Goal: Information Seeking & Learning: Learn about a topic

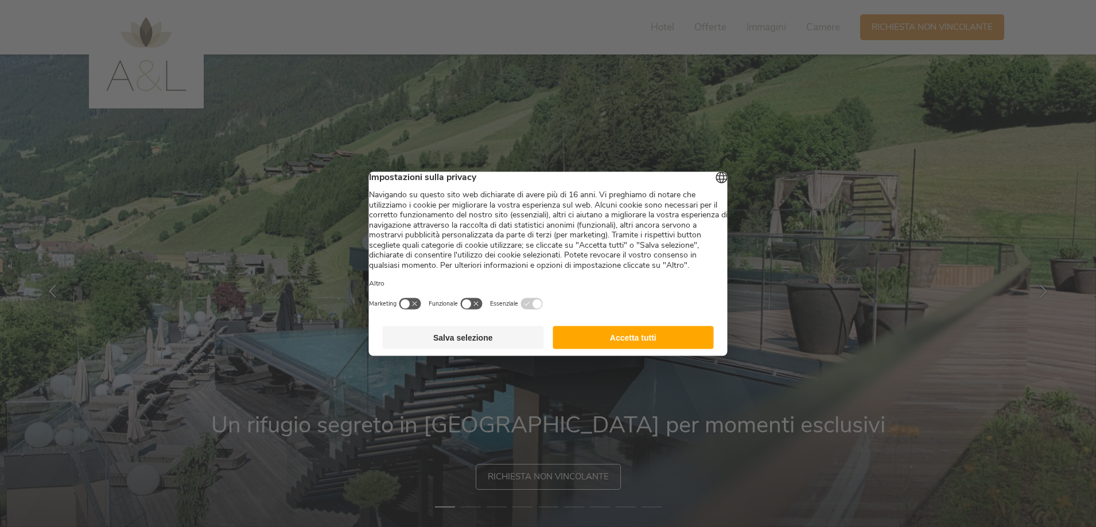
click at [579, 349] on button "Accetta tutti" at bounding box center [632, 337] width 161 height 23
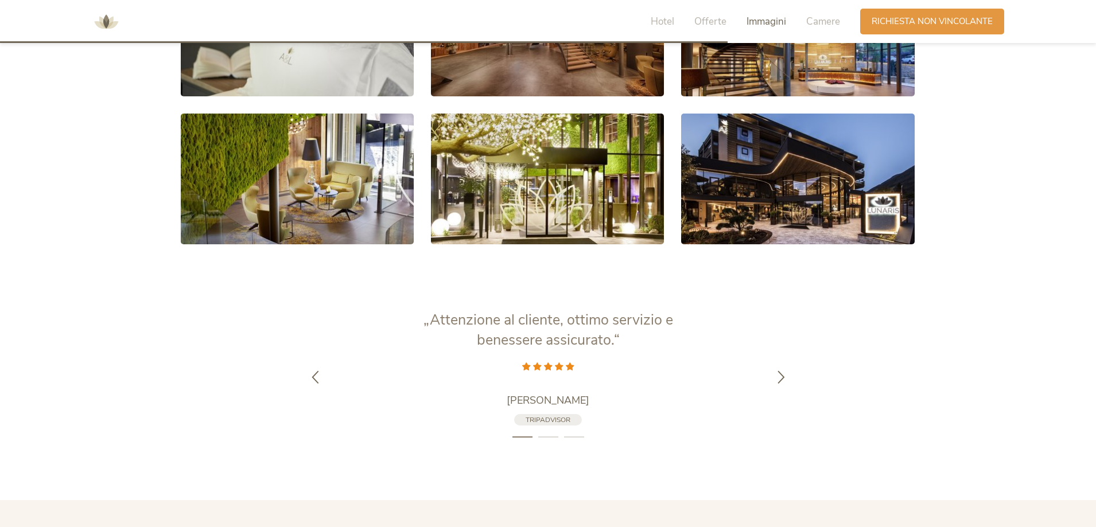
scroll to position [2295, 0]
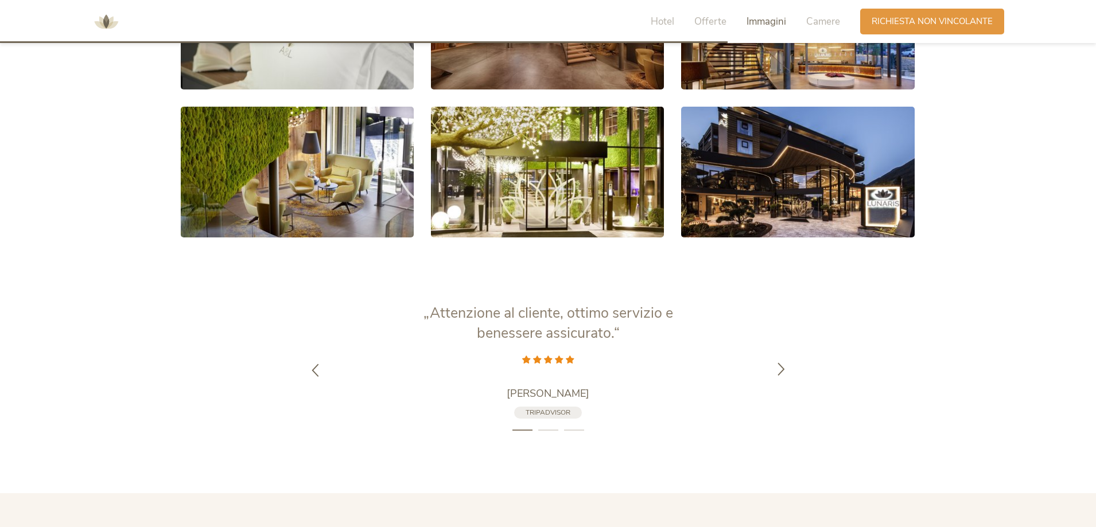
click at [780, 368] on icon at bounding box center [780, 368] width 13 height 13
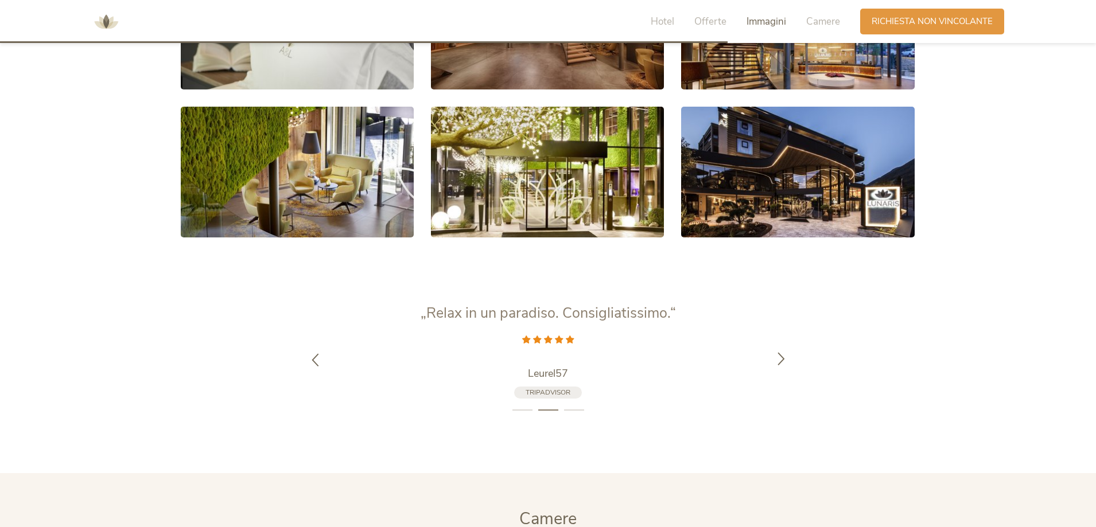
click at [780, 368] on div at bounding box center [781, 360] width 36 height 36
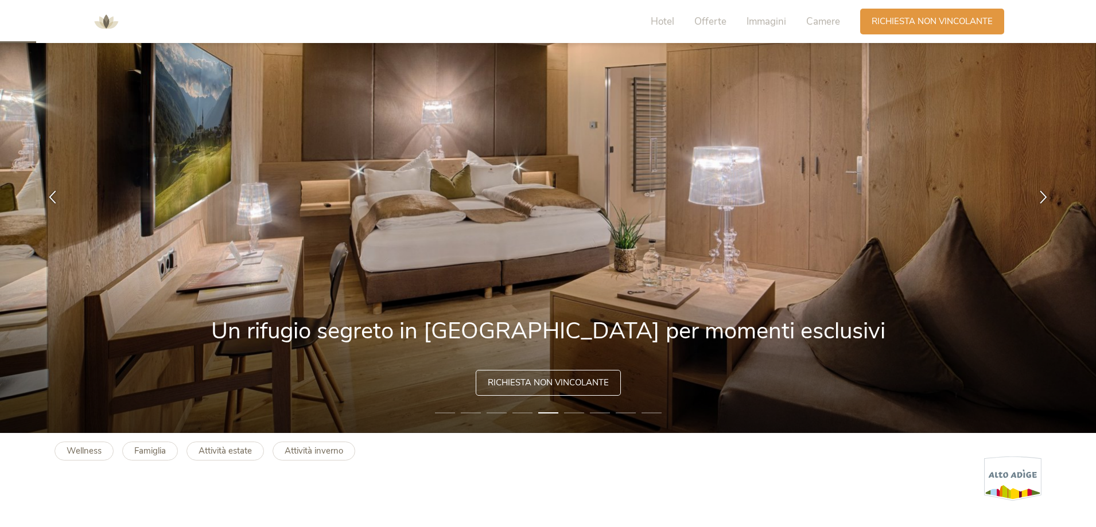
scroll to position [115, 0]
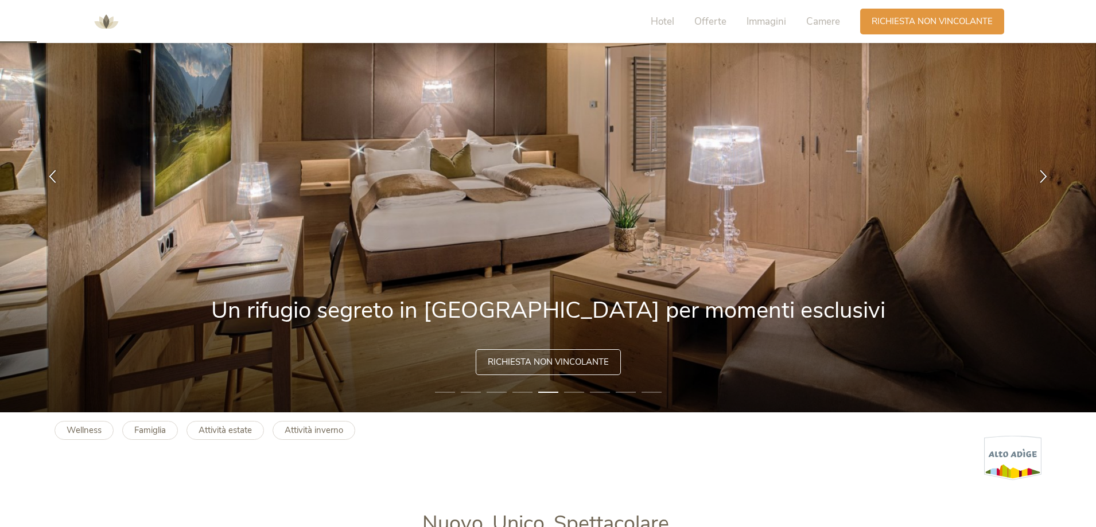
drag, startPoint x: 869, startPoint y: 303, endPoint x: 995, endPoint y: 254, distance: 135.0
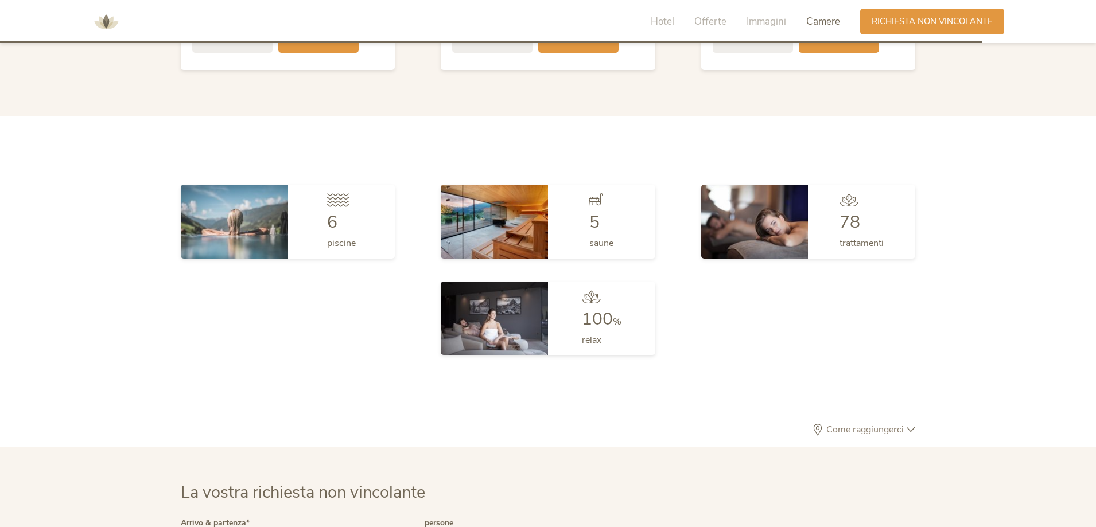
scroll to position [3098, 0]
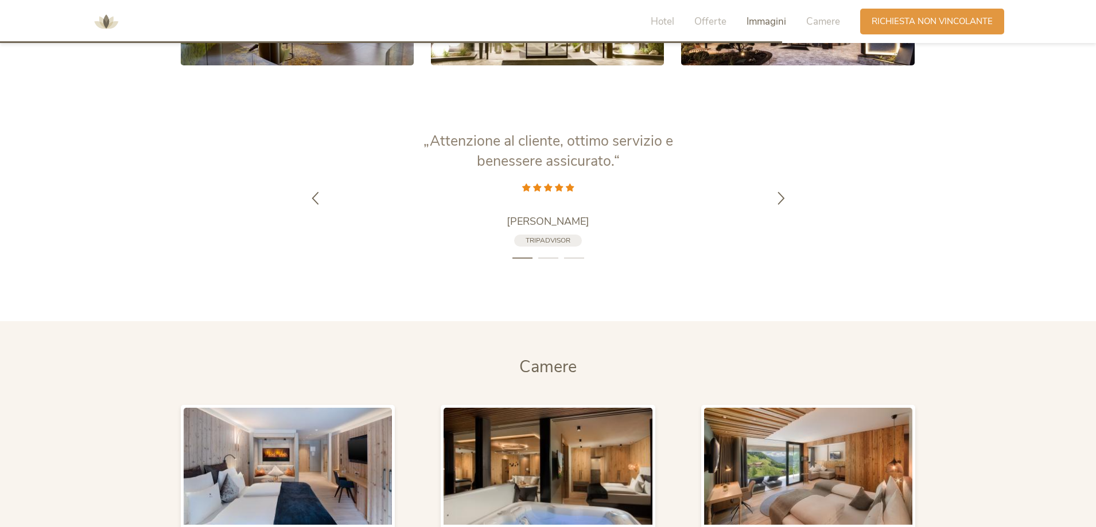
click at [761, 28] on span "Immagini" at bounding box center [766, 21] width 40 height 13
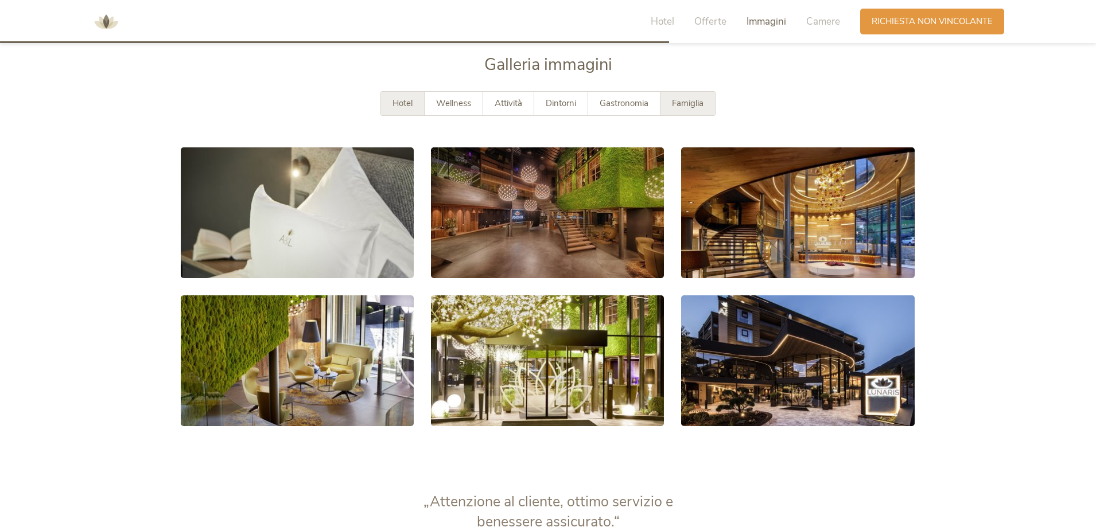
scroll to position [2102, 0]
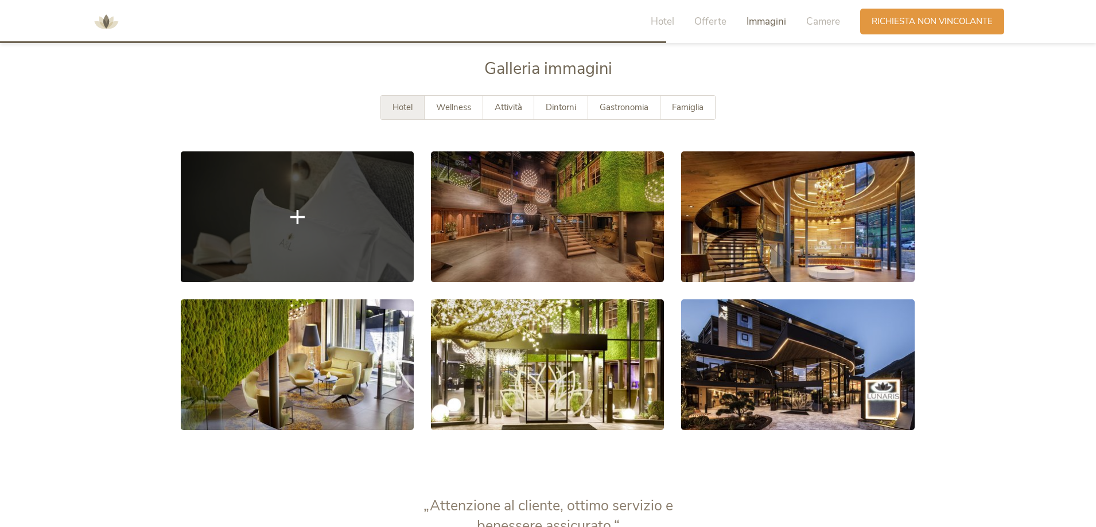
click at [371, 188] on link at bounding box center [297, 216] width 233 height 131
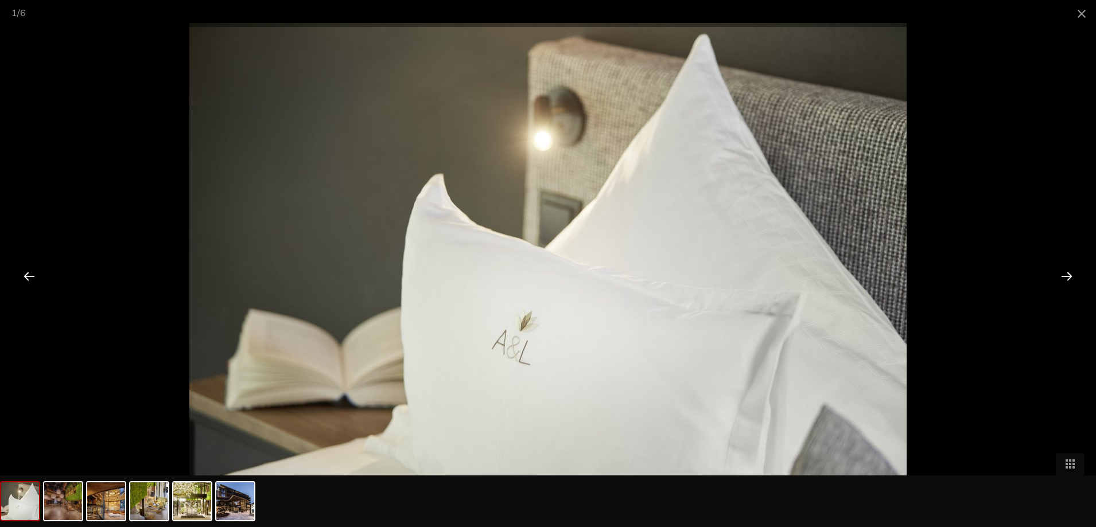
click at [1062, 275] on div at bounding box center [1067, 276] width 36 height 36
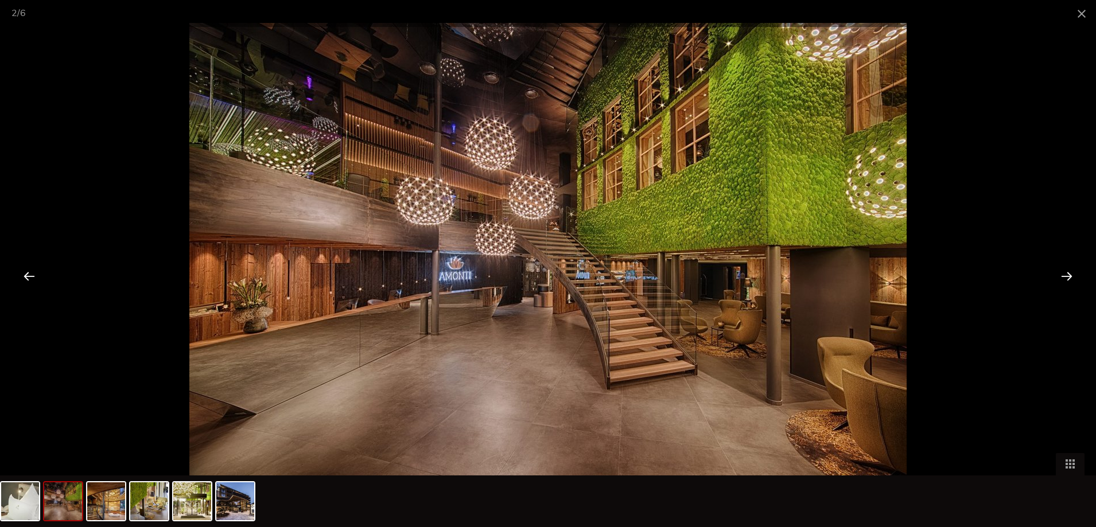
click at [1061, 275] on div at bounding box center [1067, 276] width 36 height 36
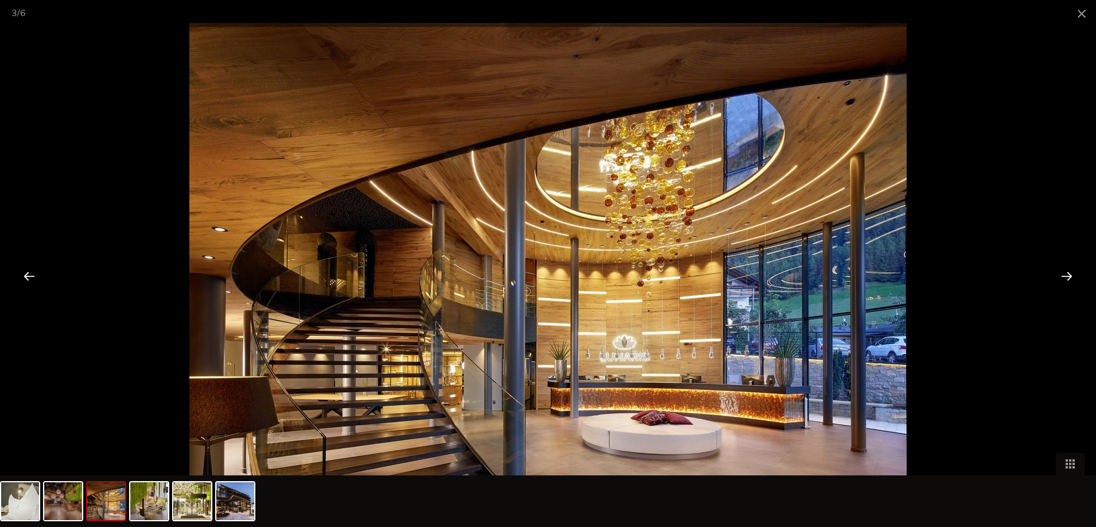
click at [1063, 275] on div at bounding box center [1067, 276] width 36 height 36
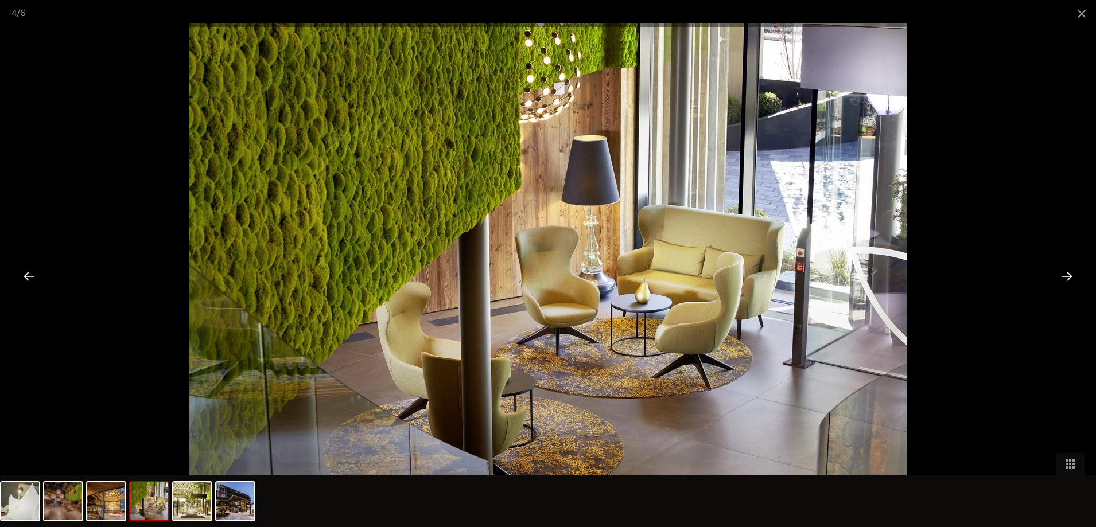
click at [1063, 275] on div at bounding box center [1067, 276] width 36 height 36
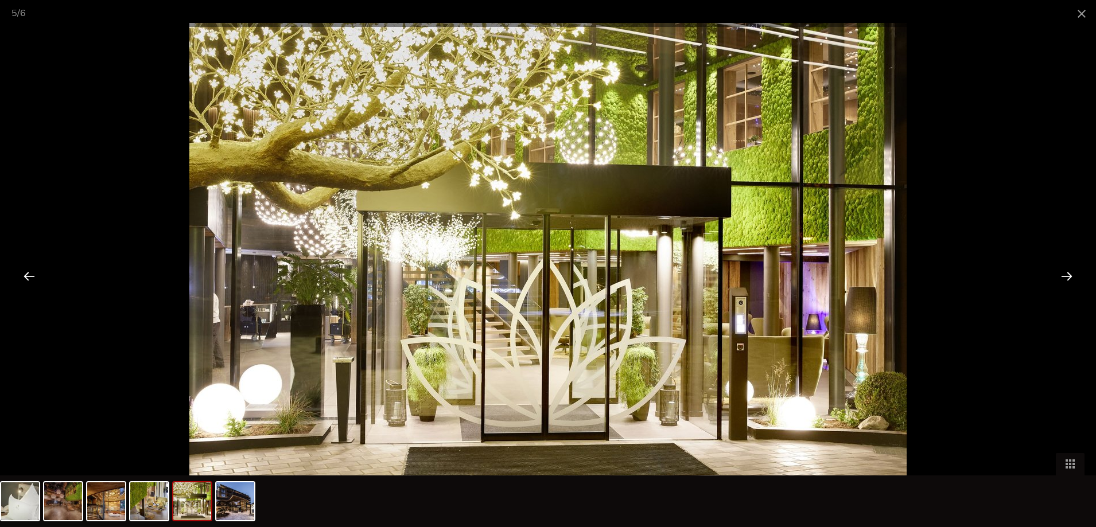
click at [1063, 275] on div at bounding box center [1067, 276] width 36 height 36
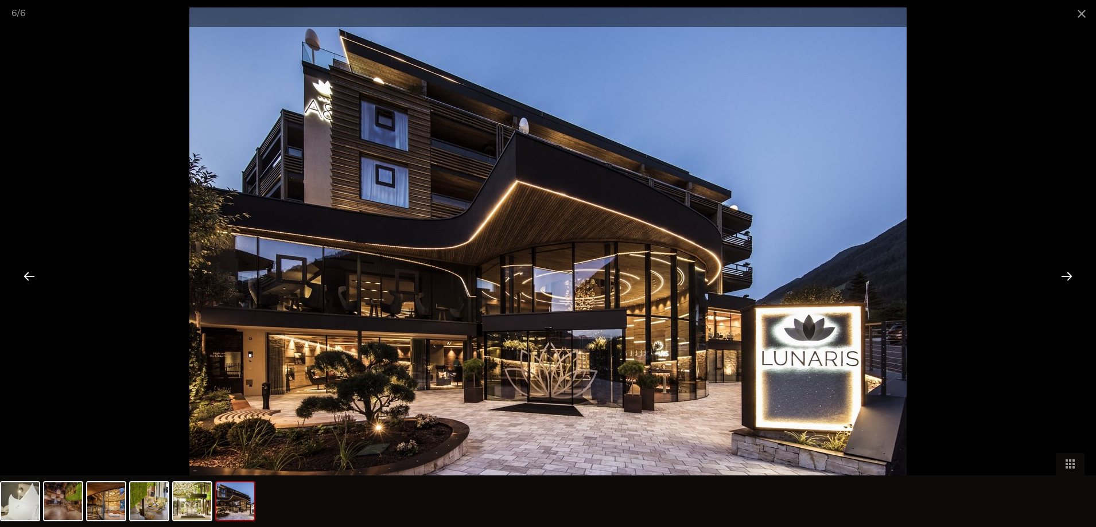
click at [1063, 275] on div at bounding box center [1067, 276] width 36 height 36
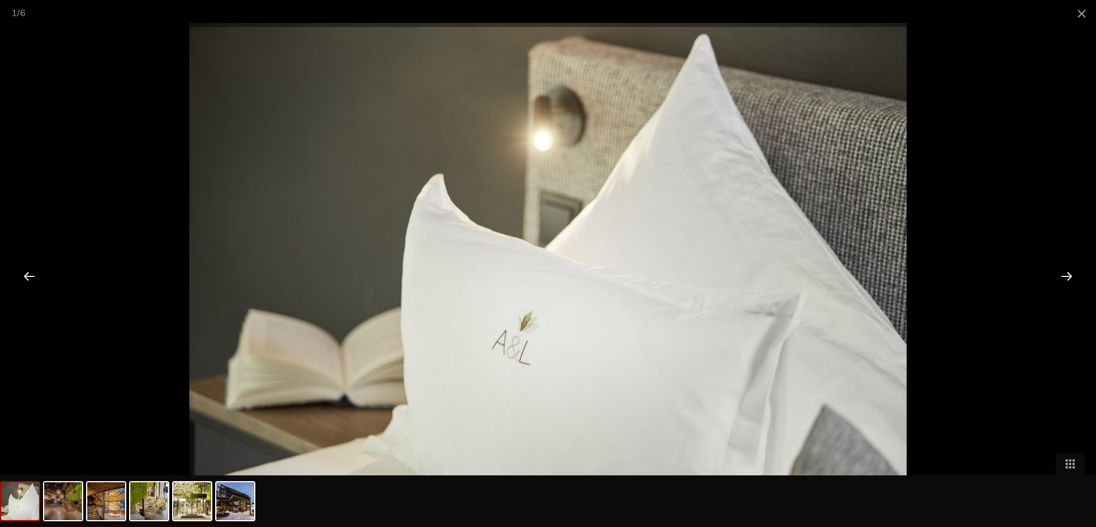
click at [1063, 275] on div at bounding box center [1067, 276] width 36 height 36
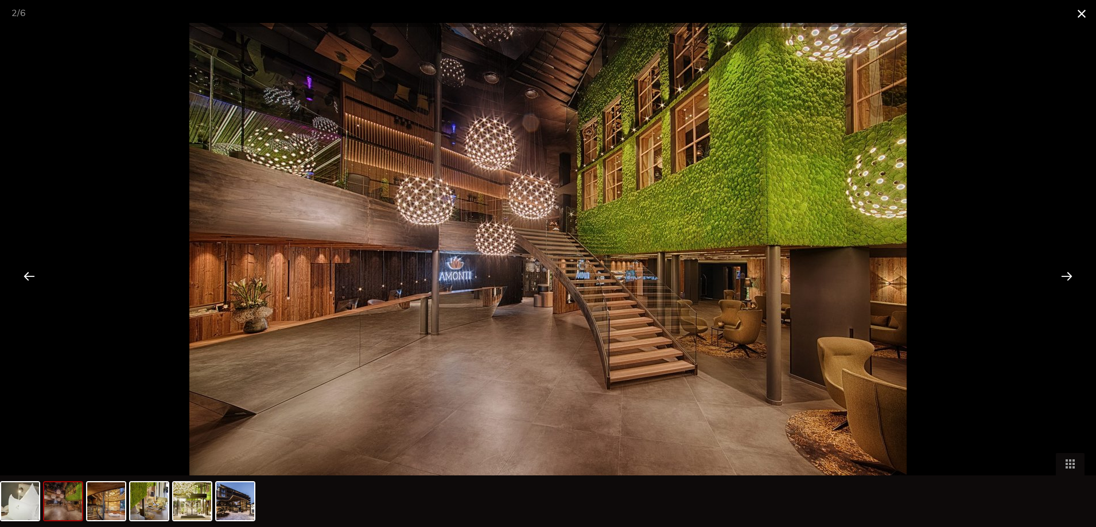
click at [1075, 20] on span at bounding box center [1081, 13] width 29 height 27
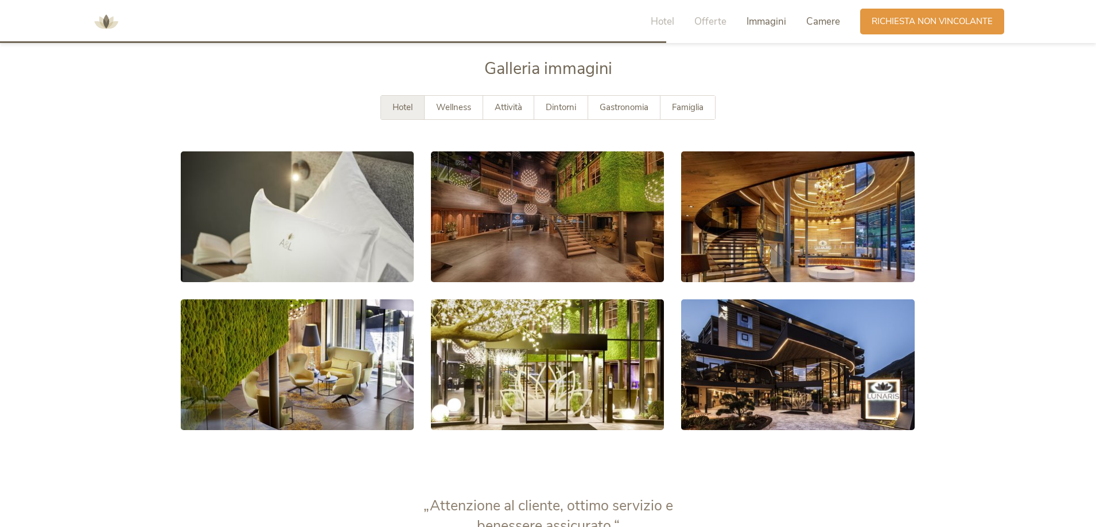
click at [811, 20] on span "Camere" at bounding box center [823, 21] width 34 height 13
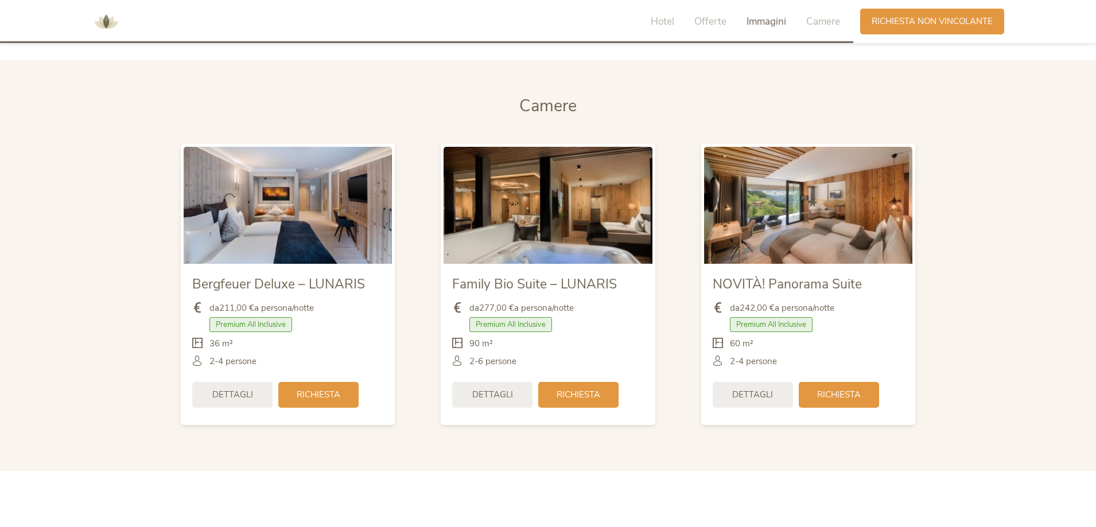
scroll to position [2731, 0]
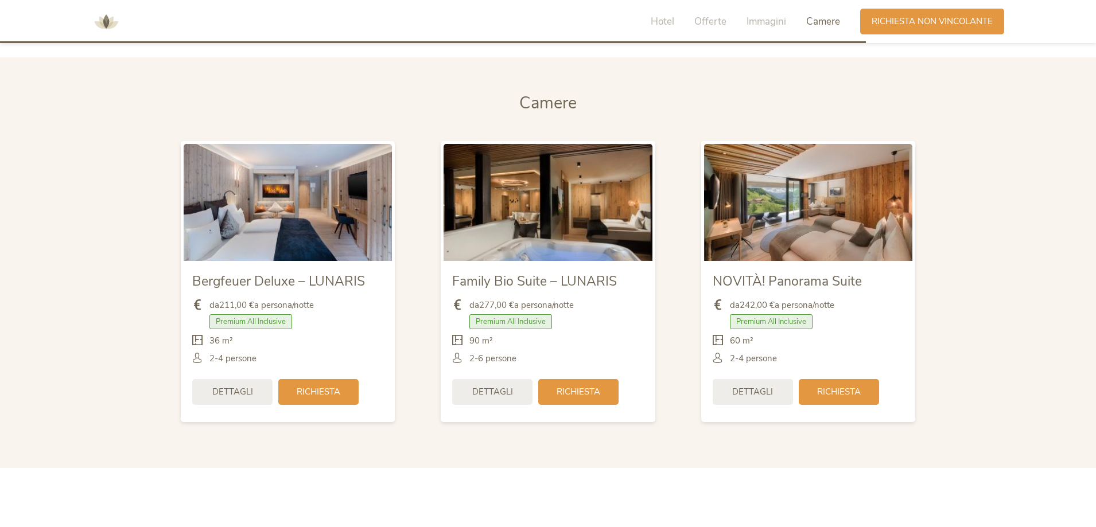
click at [779, 248] on img at bounding box center [808, 202] width 208 height 117
click at [740, 396] on span "Dettagli" at bounding box center [752, 391] width 41 height 12
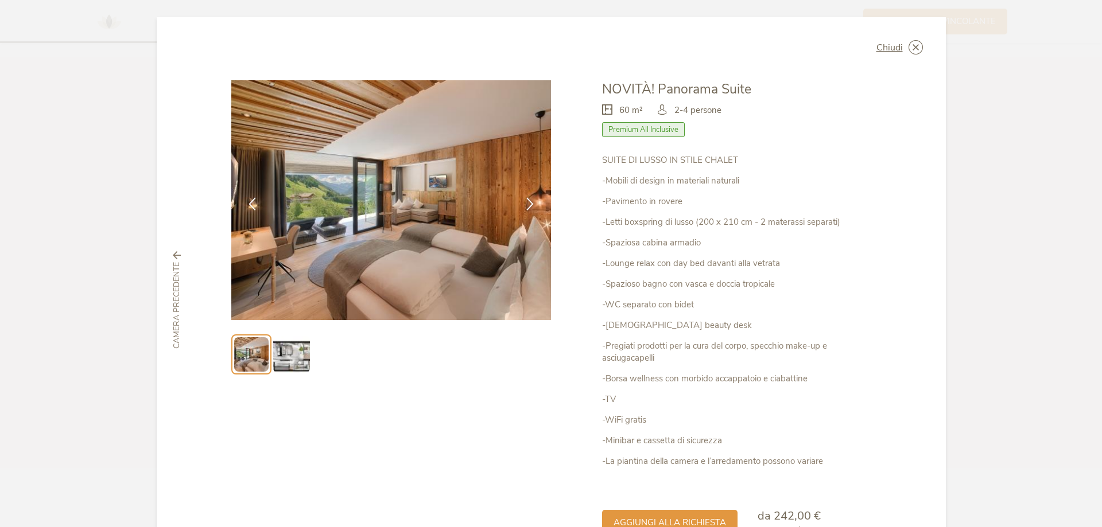
click at [503, 302] on img at bounding box center [391, 200] width 320 height 240
click at [281, 363] on img at bounding box center [291, 354] width 37 height 37
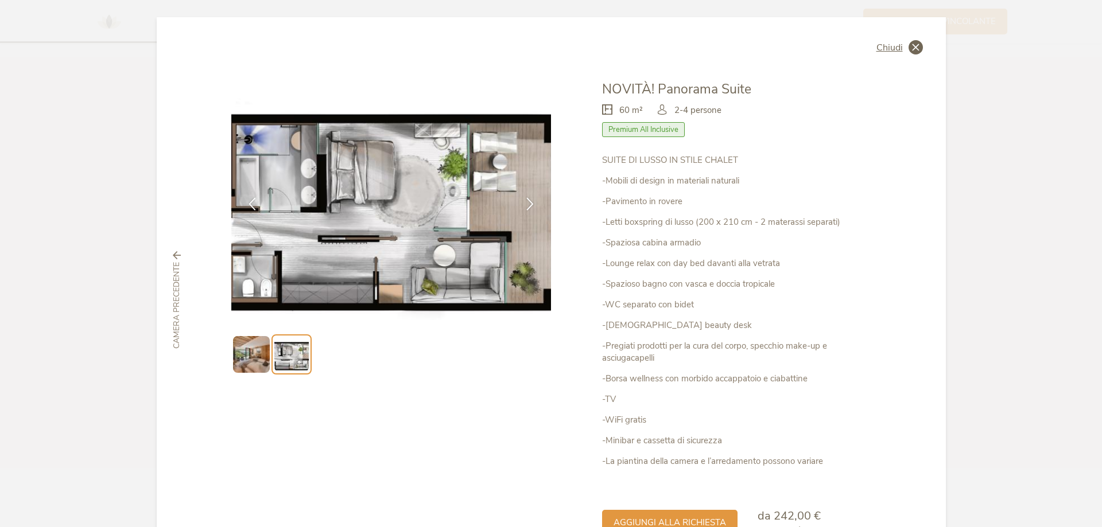
click at [916, 44] on icon at bounding box center [915, 47] width 14 height 14
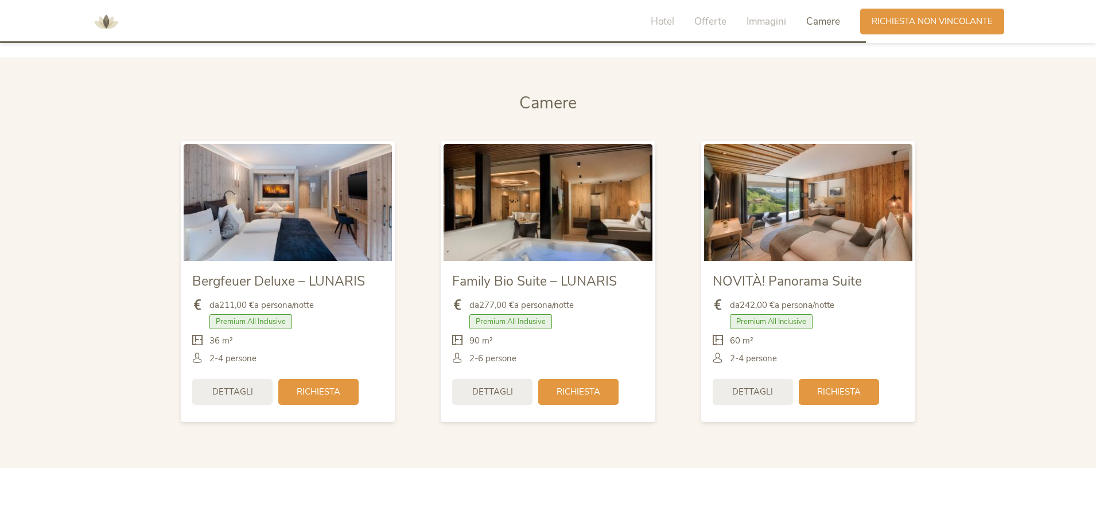
click at [326, 326] on div "Premium All Inclusive" at bounding box center [287, 324] width 191 height 21
click at [325, 244] on img at bounding box center [288, 202] width 208 height 117
click at [217, 391] on span "Dettagli" at bounding box center [232, 391] width 41 height 12
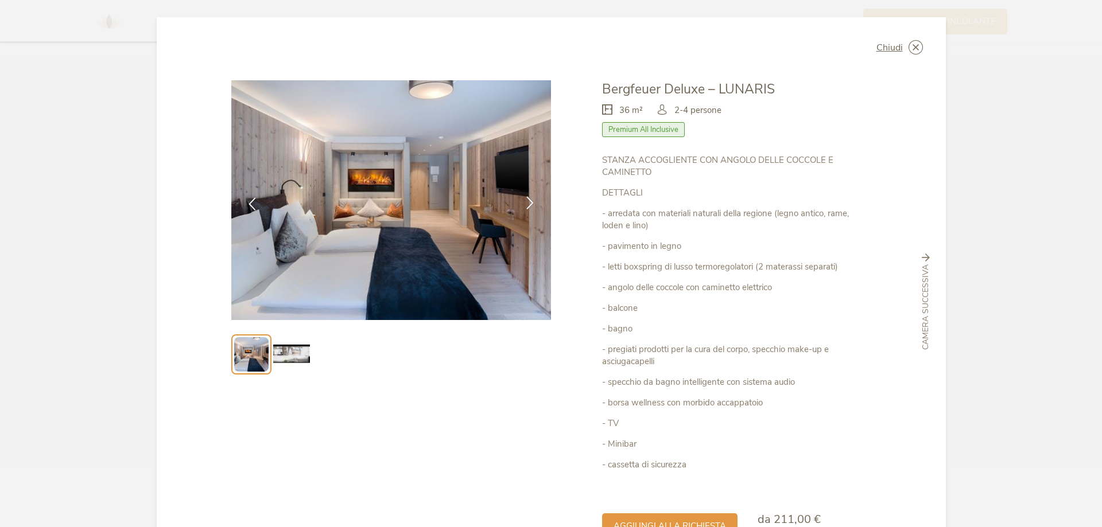
click at [524, 205] on icon at bounding box center [529, 202] width 13 height 13
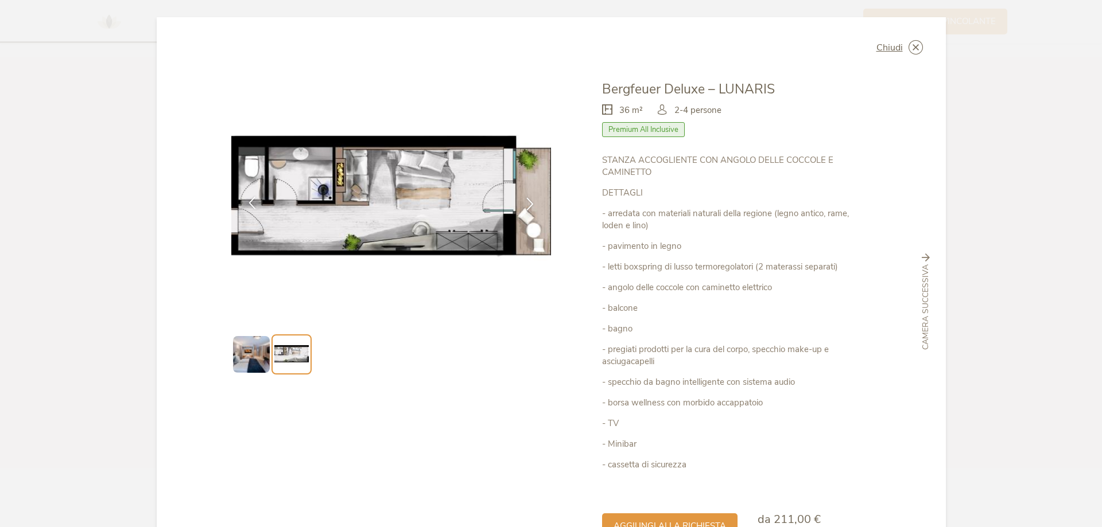
click at [251, 214] on div at bounding box center [252, 204] width 36 height 36
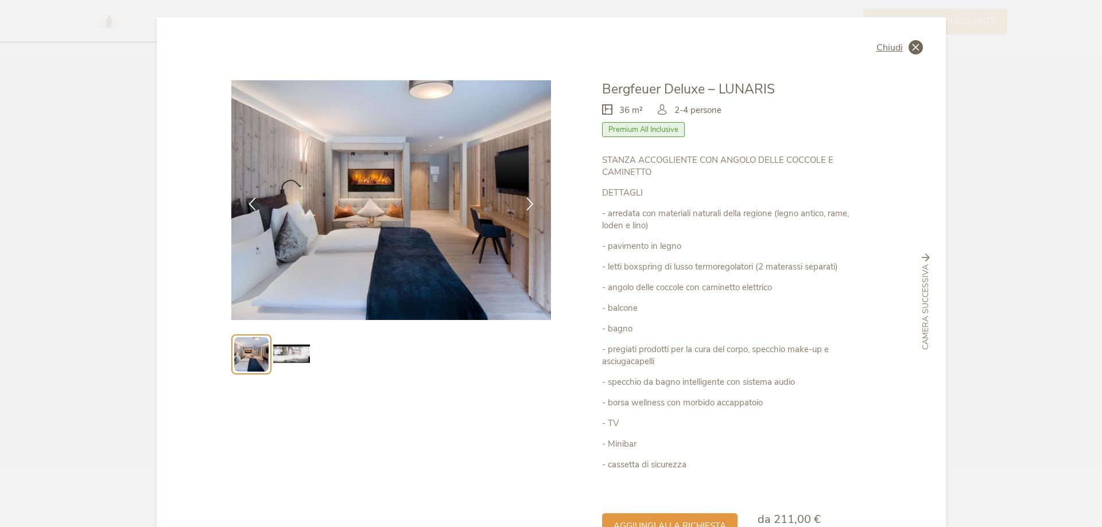
click at [912, 45] on icon at bounding box center [915, 47] width 14 height 14
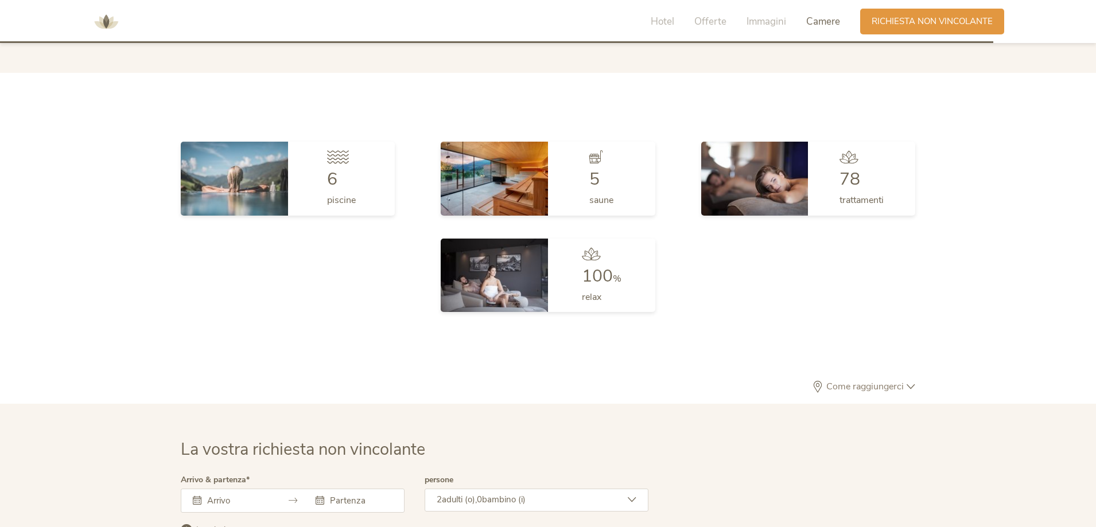
scroll to position [3132, 0]
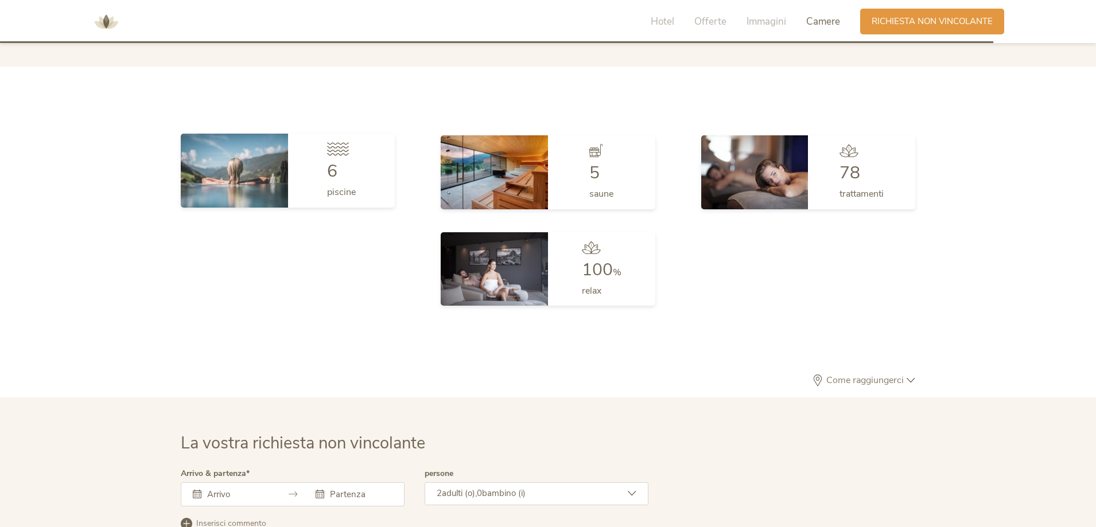
click at [255, 182] on img at bounding box center [234, 170] width 107 height 73
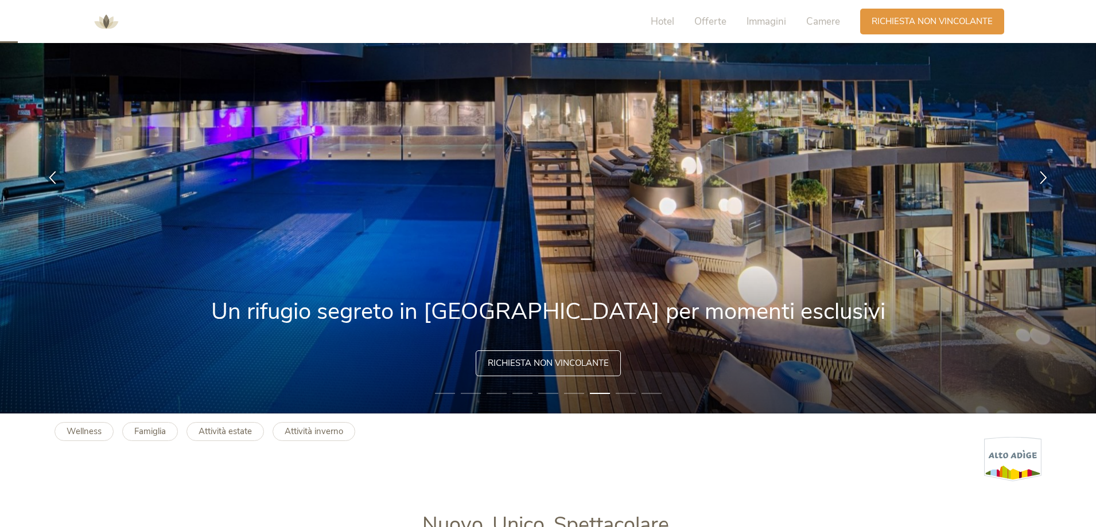
scroll to position [115, 0]
